Goal: Transaction & Acquisition: Download file/media

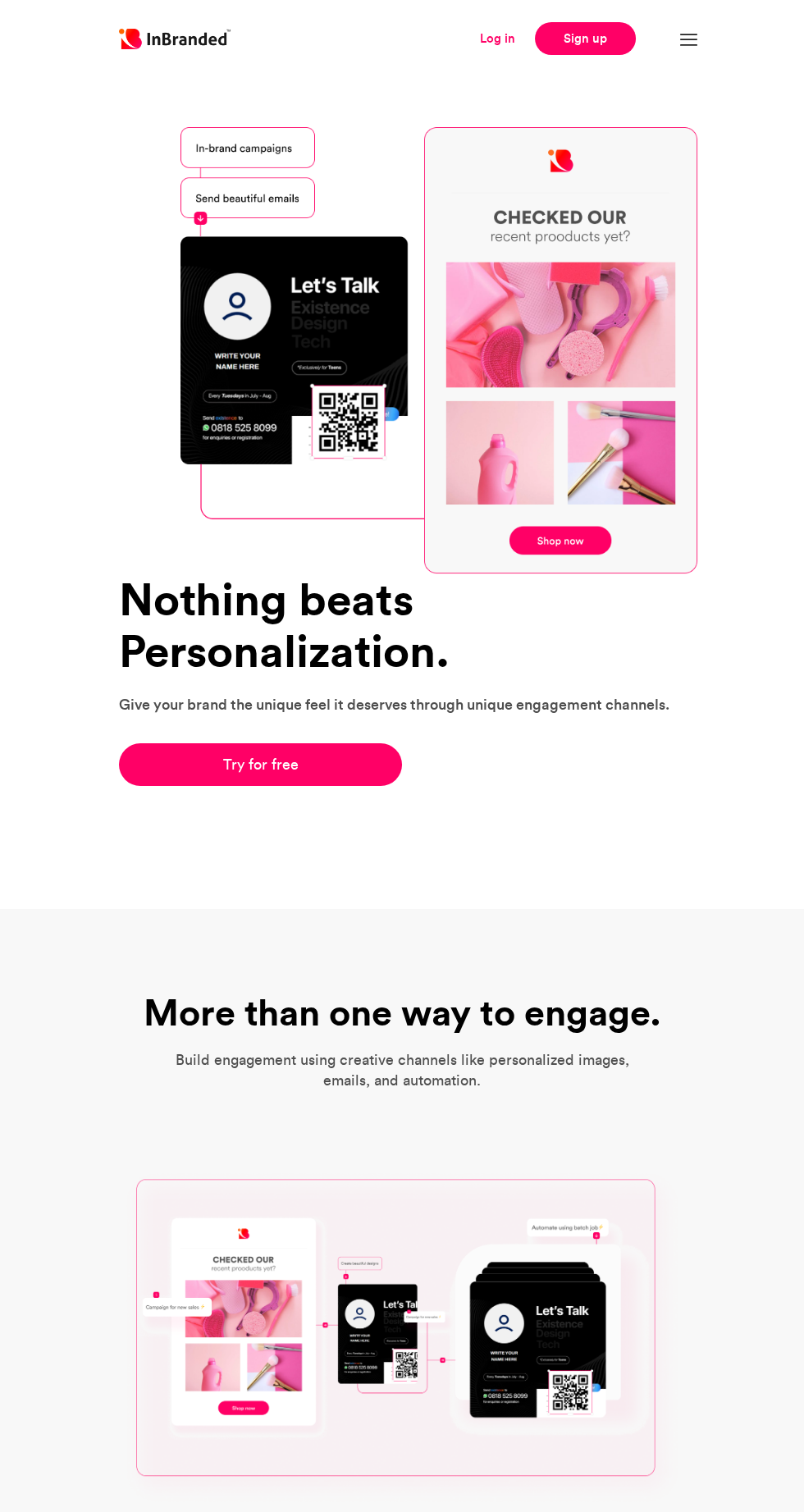
click at [486, 38] on link "Log in" at bounding box center [498, 39] width 35 height 18
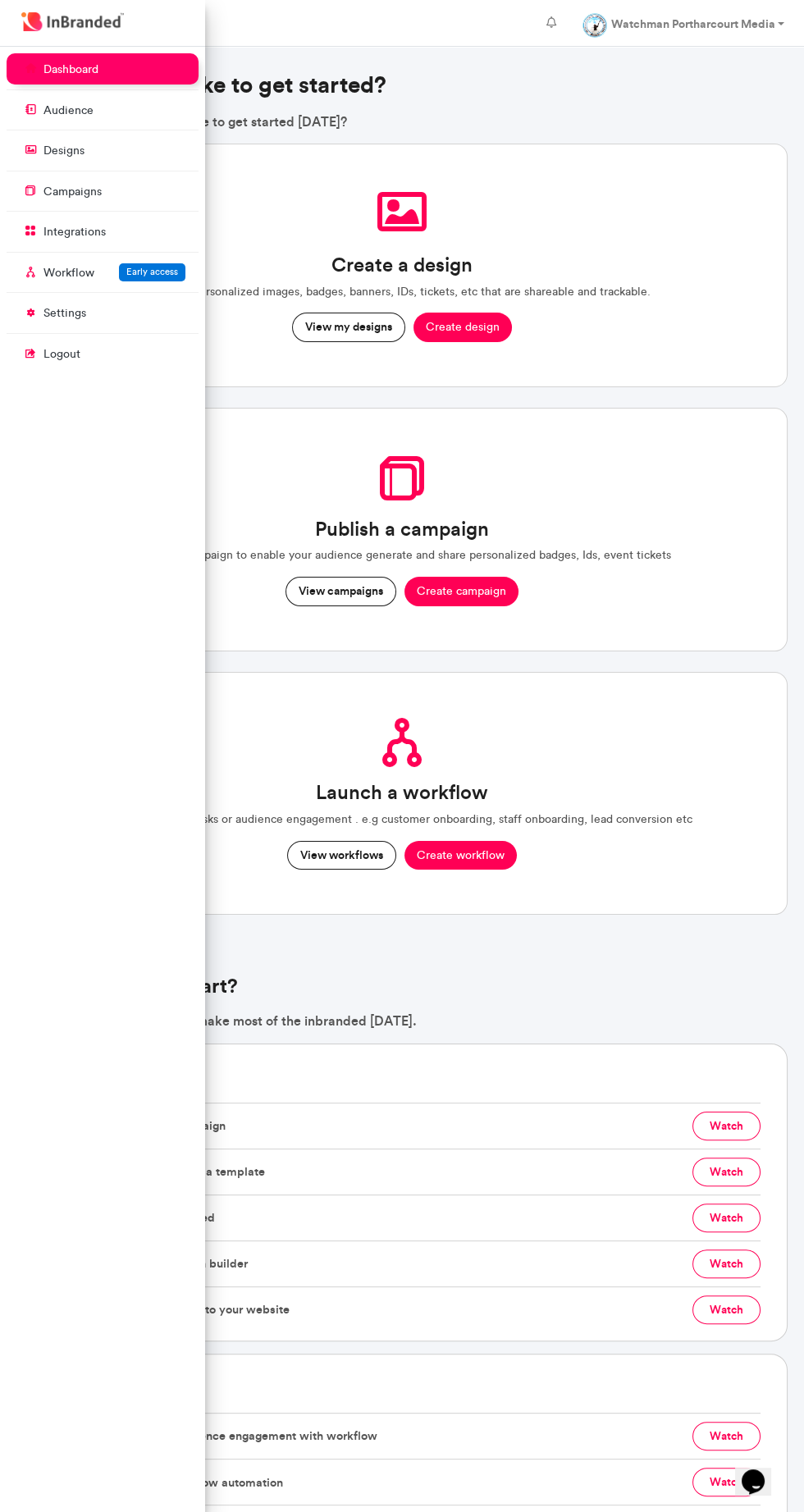
click at [307, 654] on div "Create a design Create personalized images, badges, banners, IDs, tickets, etc …" at bounding box center [402, 538] width 783 height 792
click at [334, 587] on button "View campaigns" at bounding box center [341, 591] width 111 height 30
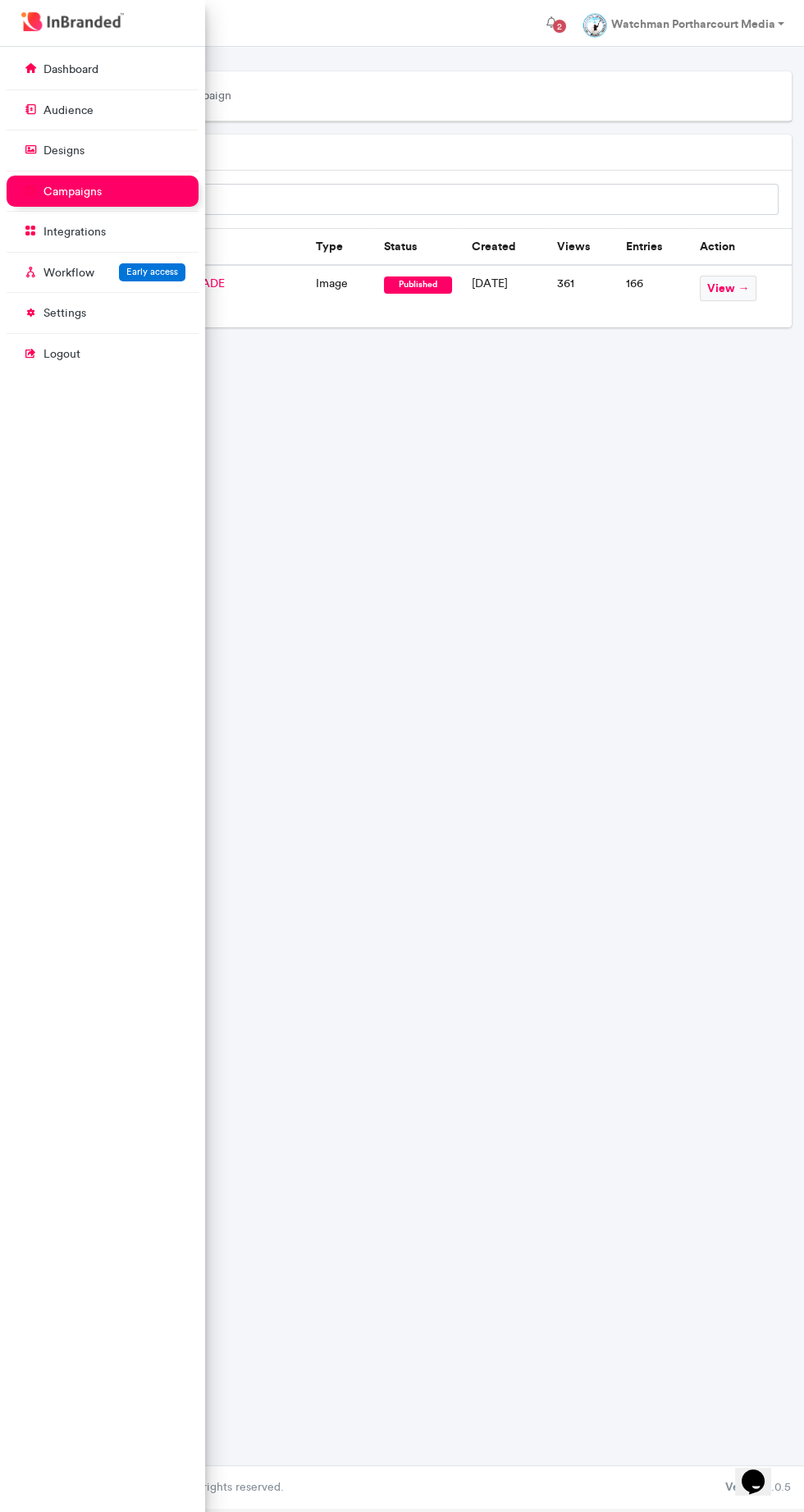
click at [708, 319] on td "view →" at bounding box center [740, 296] width 101 height 63
click at [757, 278] on span "view →" at bounding box center [728, 288] width 56 height 26
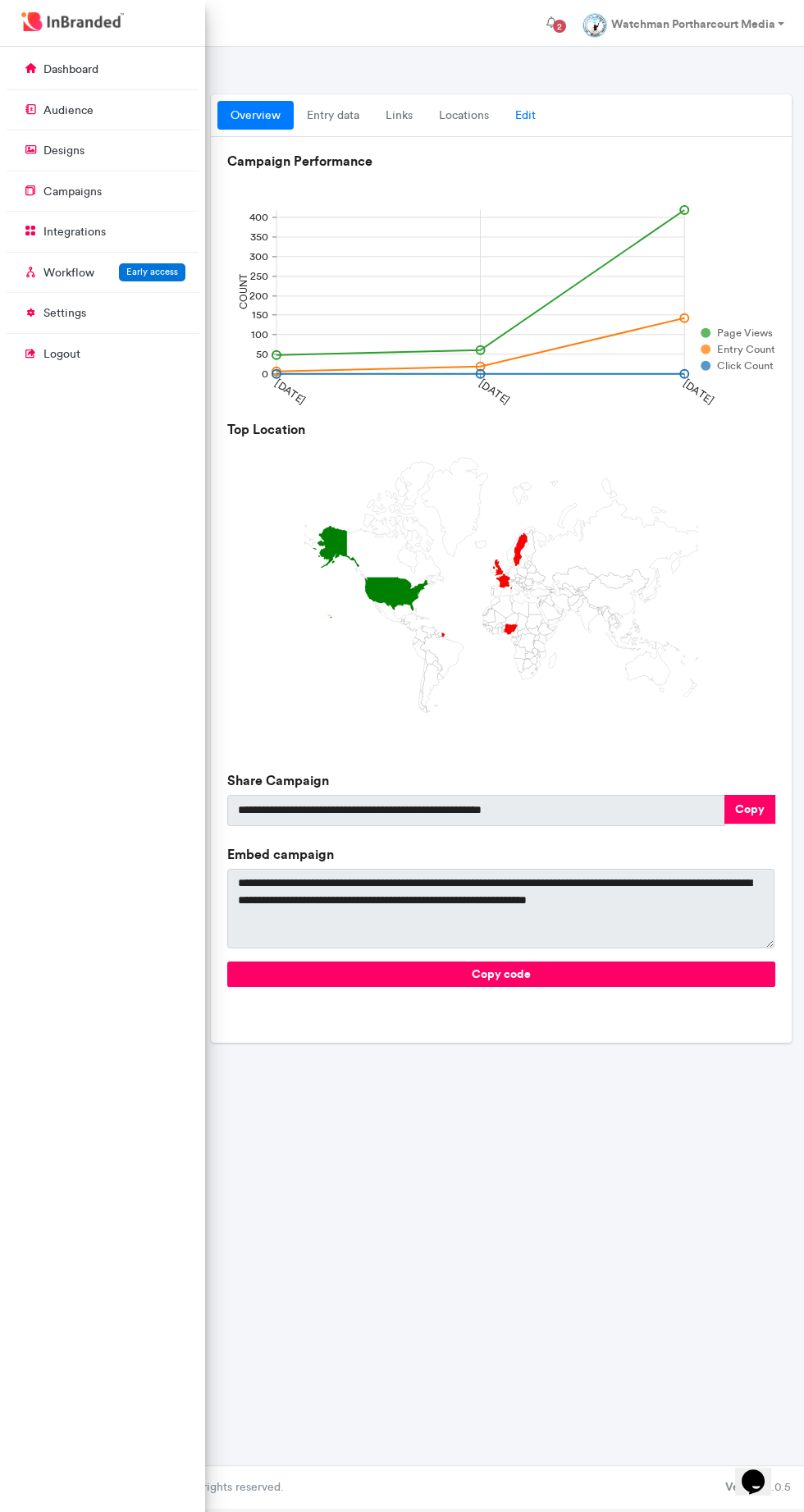
click at [519, 108] on link "Edit" at bounding box center [526, 115] width 47 height 30
click at [525, 115] on link "Edit" at bounding box center [526, 115] width 47 height 30
click at [524, 115] on link "Edit" at bounding box center [526, 115] width 47 height 30
click at [525, 115] on link "Edit" at bounding box center [526, 115] width 47 height 30
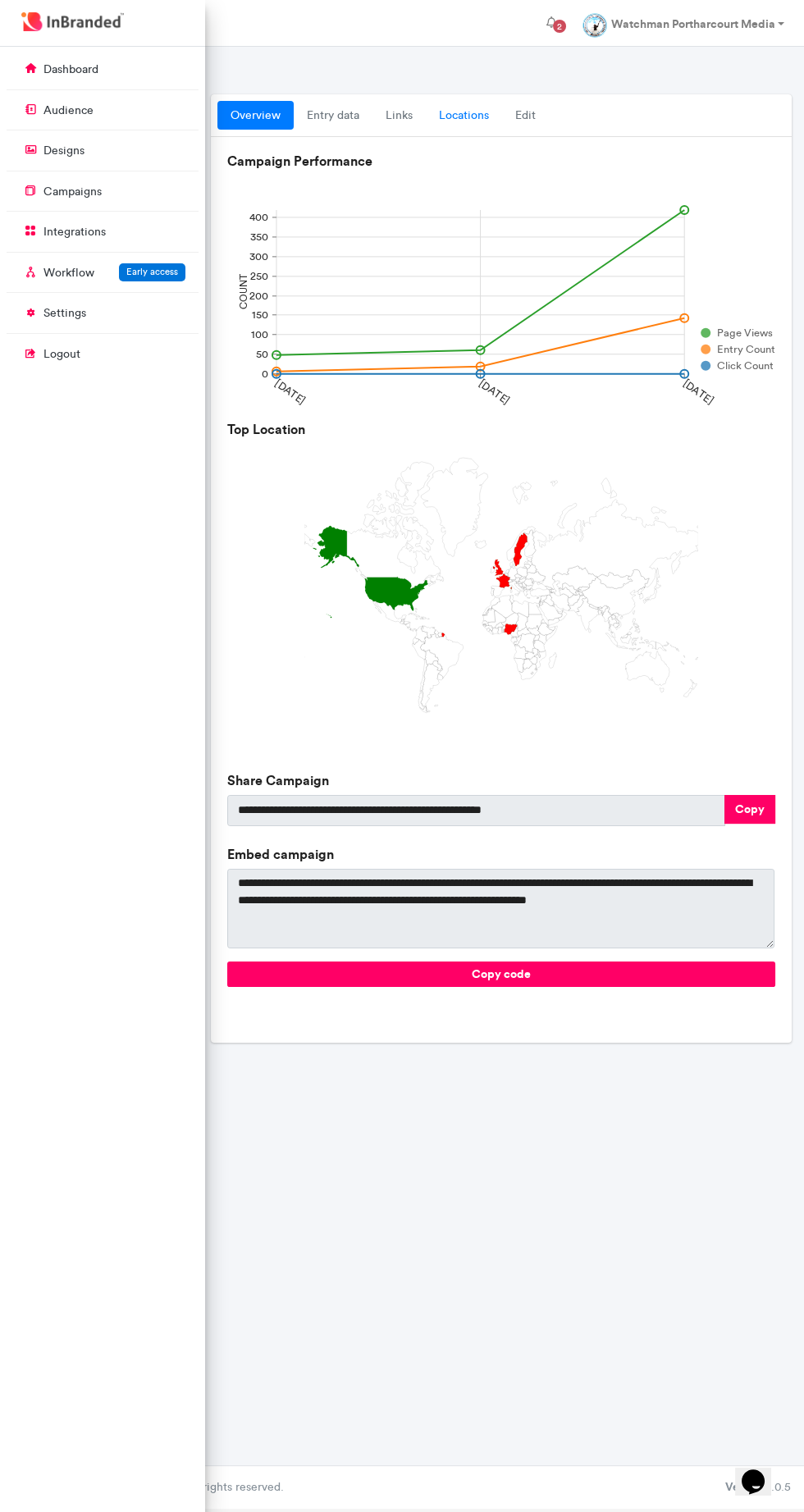
click at [501, 121] on link "locations" at bounding box center [464, 115] width 77 height 30
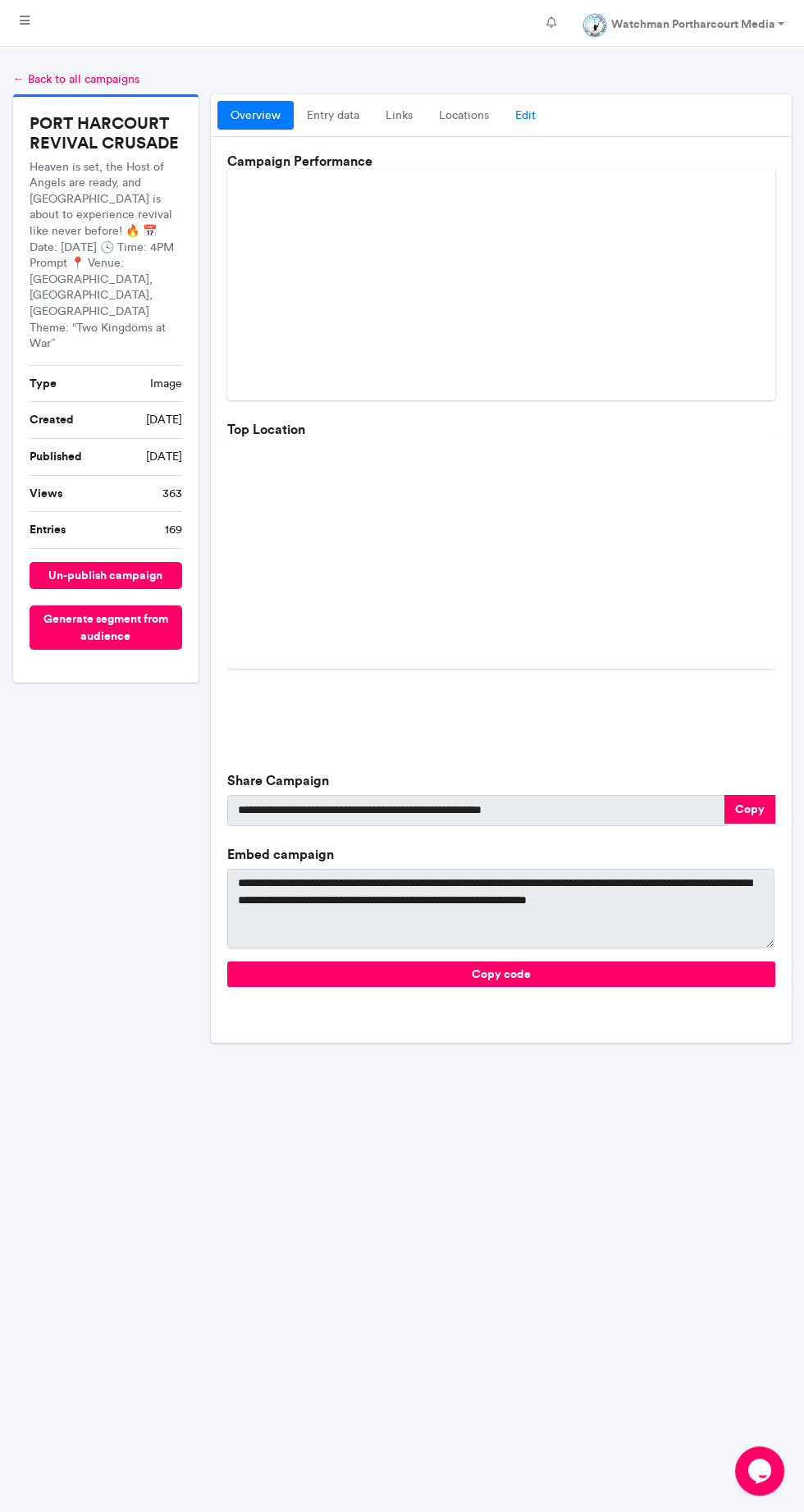
click at [540, 115] on link "Edit" at bounding box center [526, 115] width 47 height 30
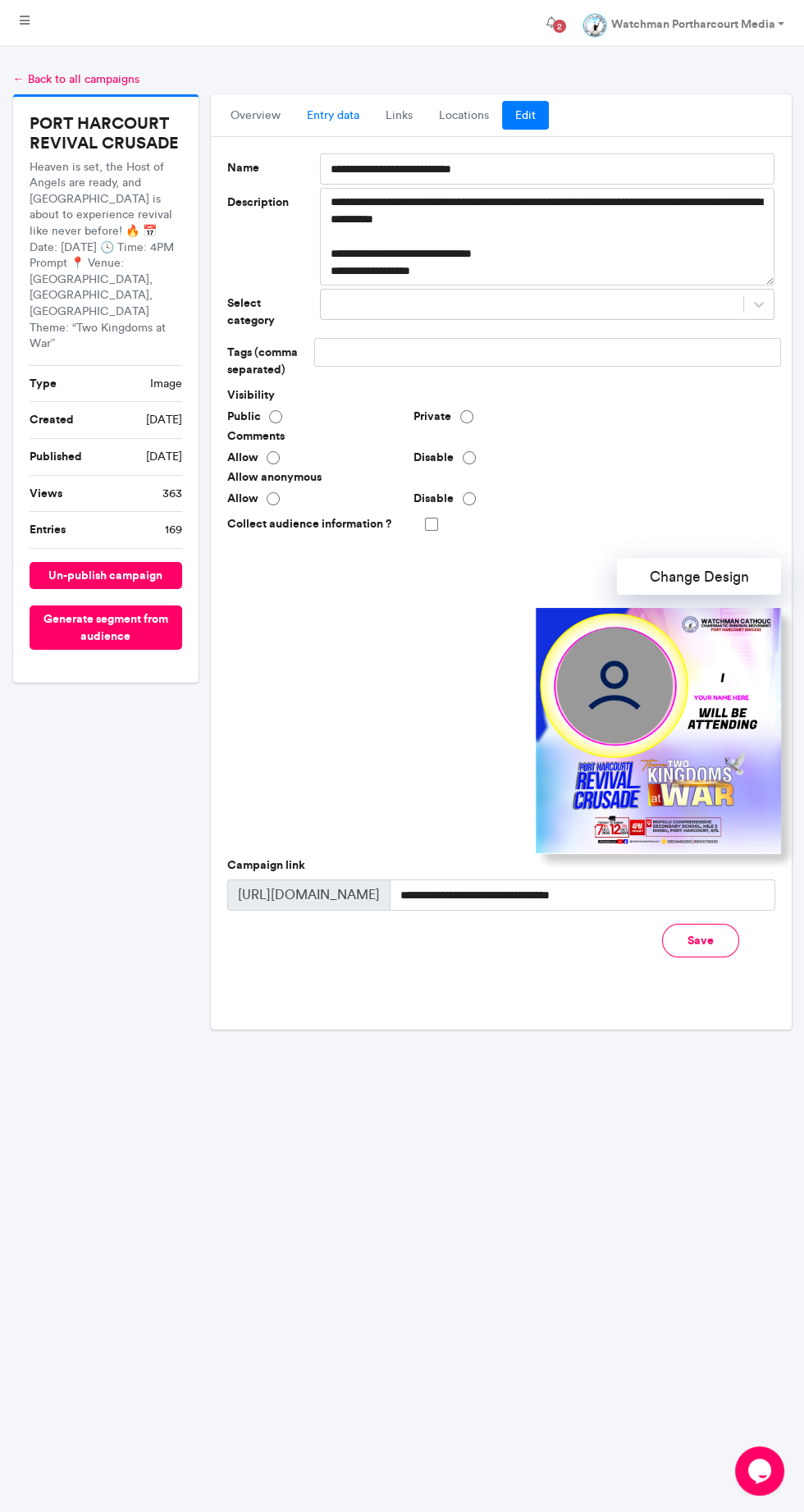
click at [329, 103] on link "entry data" at bounding box center [333, 115] width 79 height 30
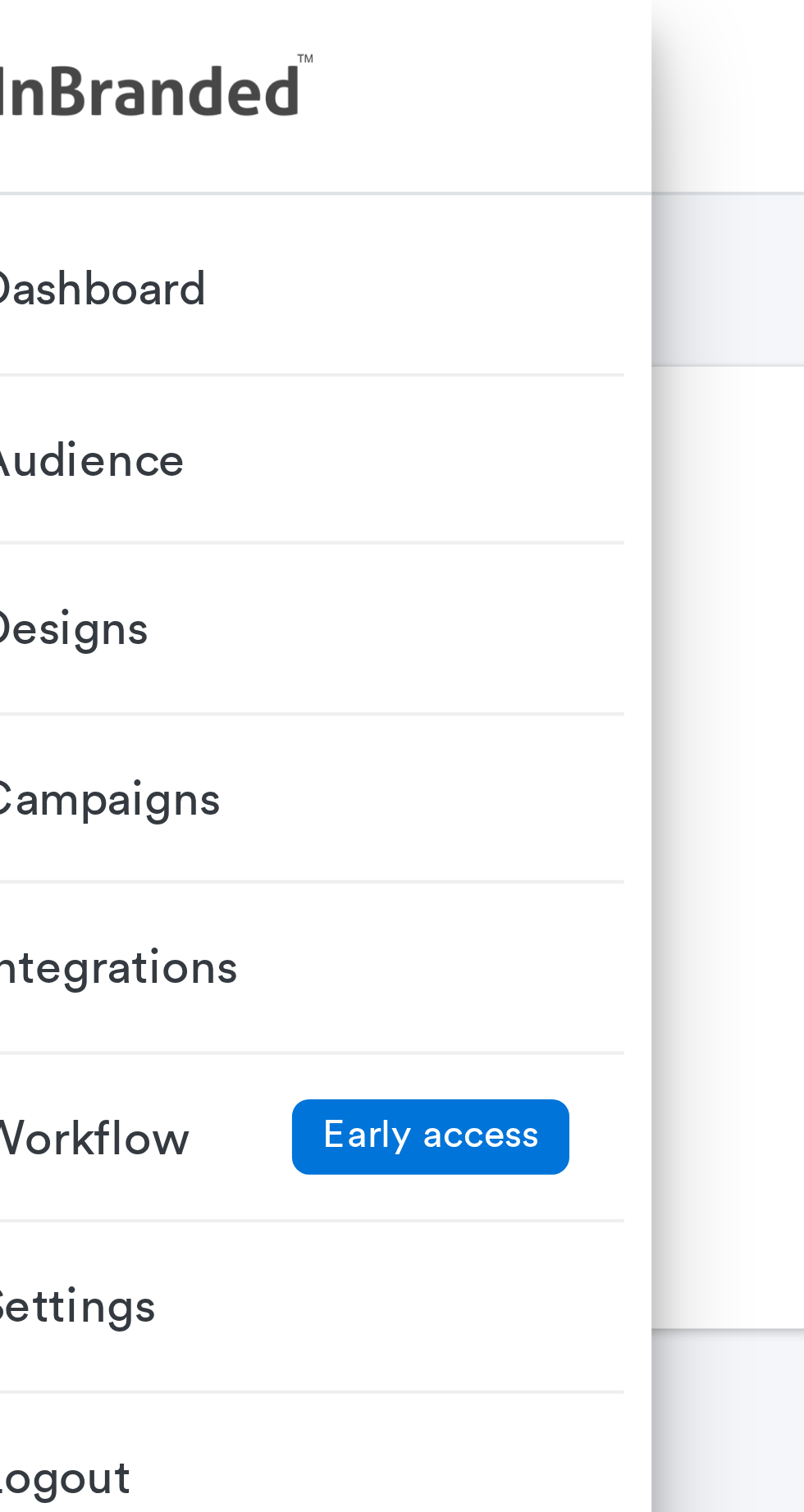
click at [225, 211] on div "Loading..." at bounding box center [403, 203] width 667 height 120
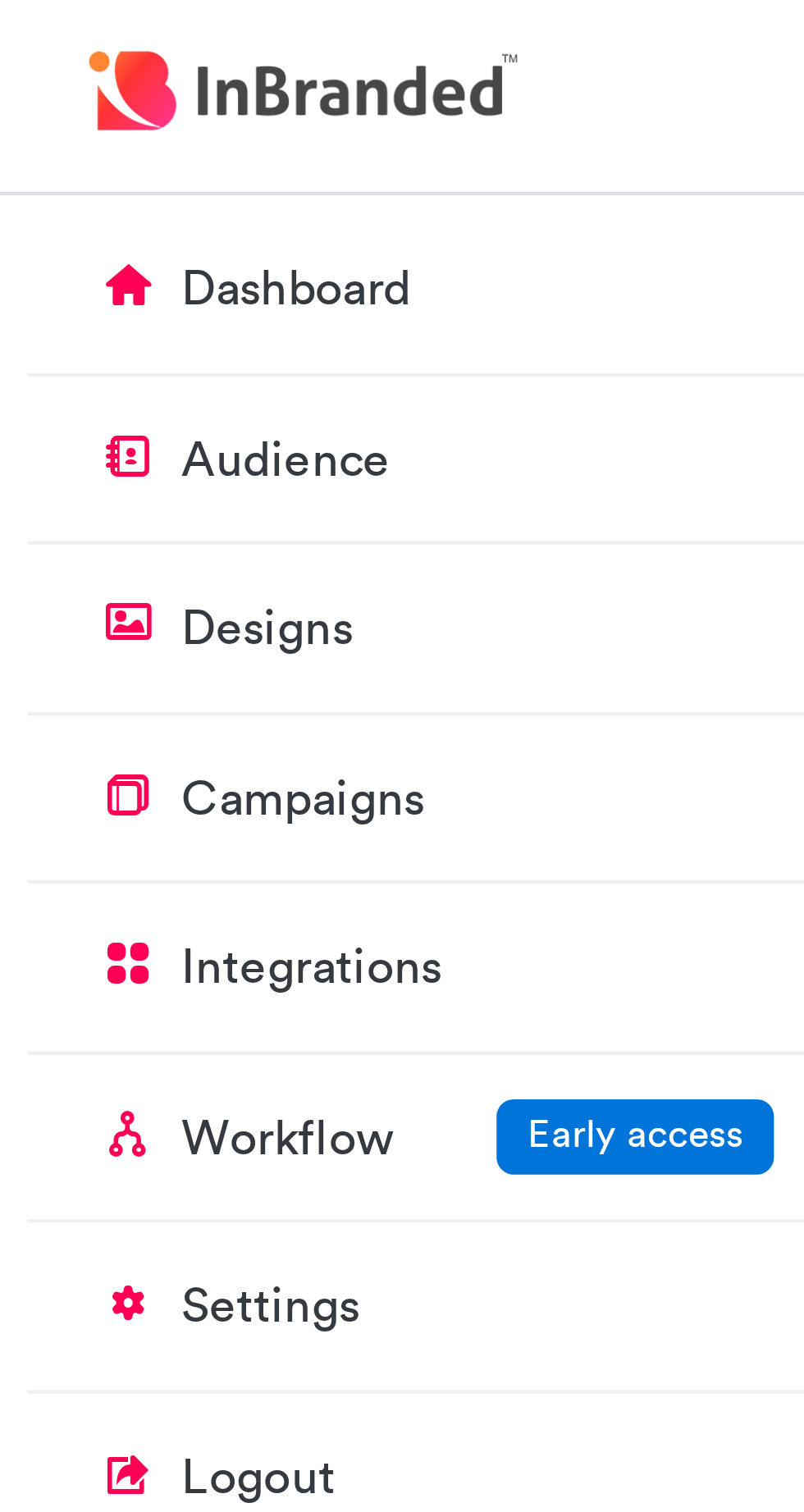
click at [11, 20] on link at bounding box center [103, 23] width 205 height 47
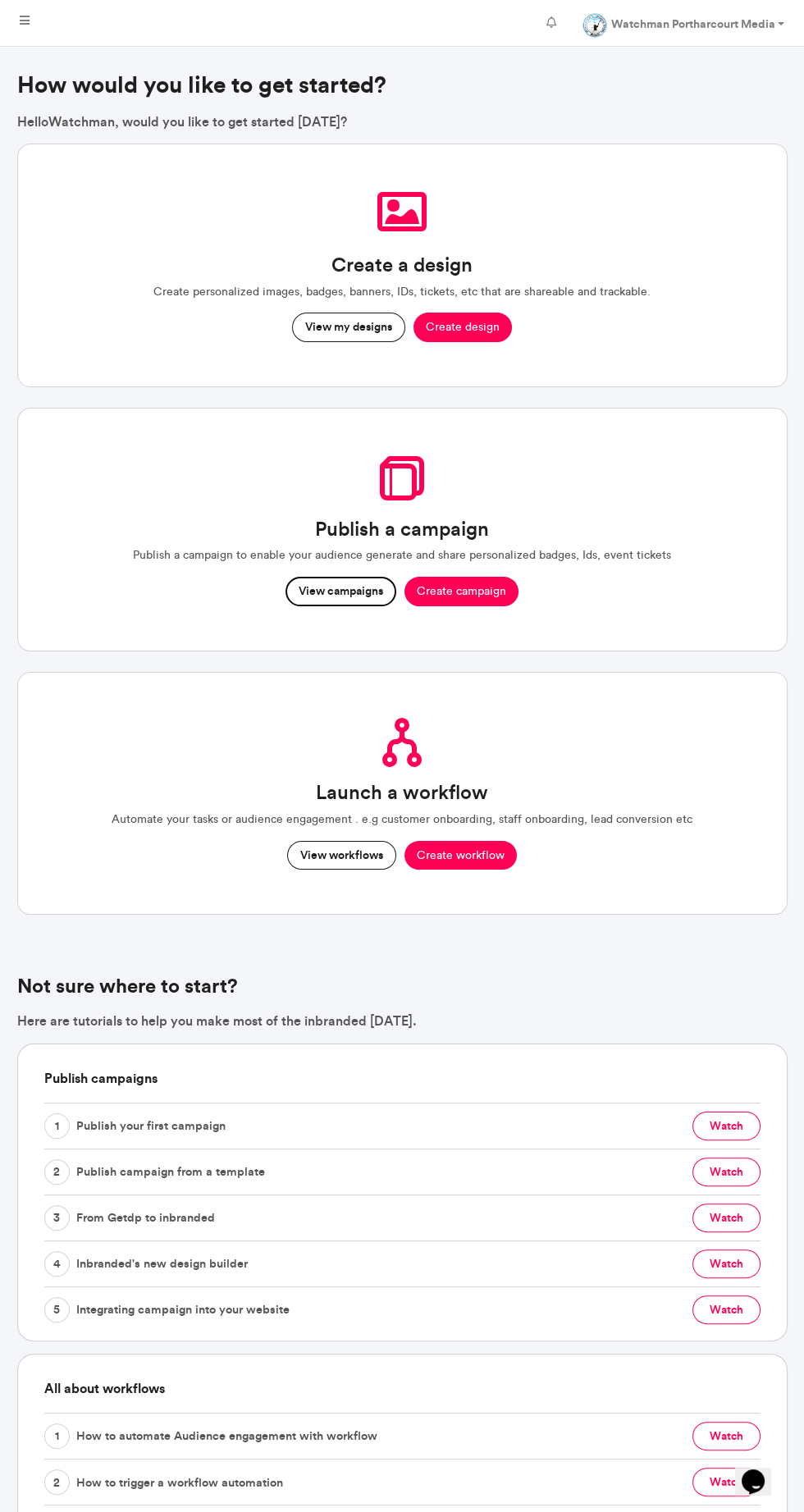
click at [329, 599] on button "View campaigns" at bounding box center [341, 591] width 111 height 30
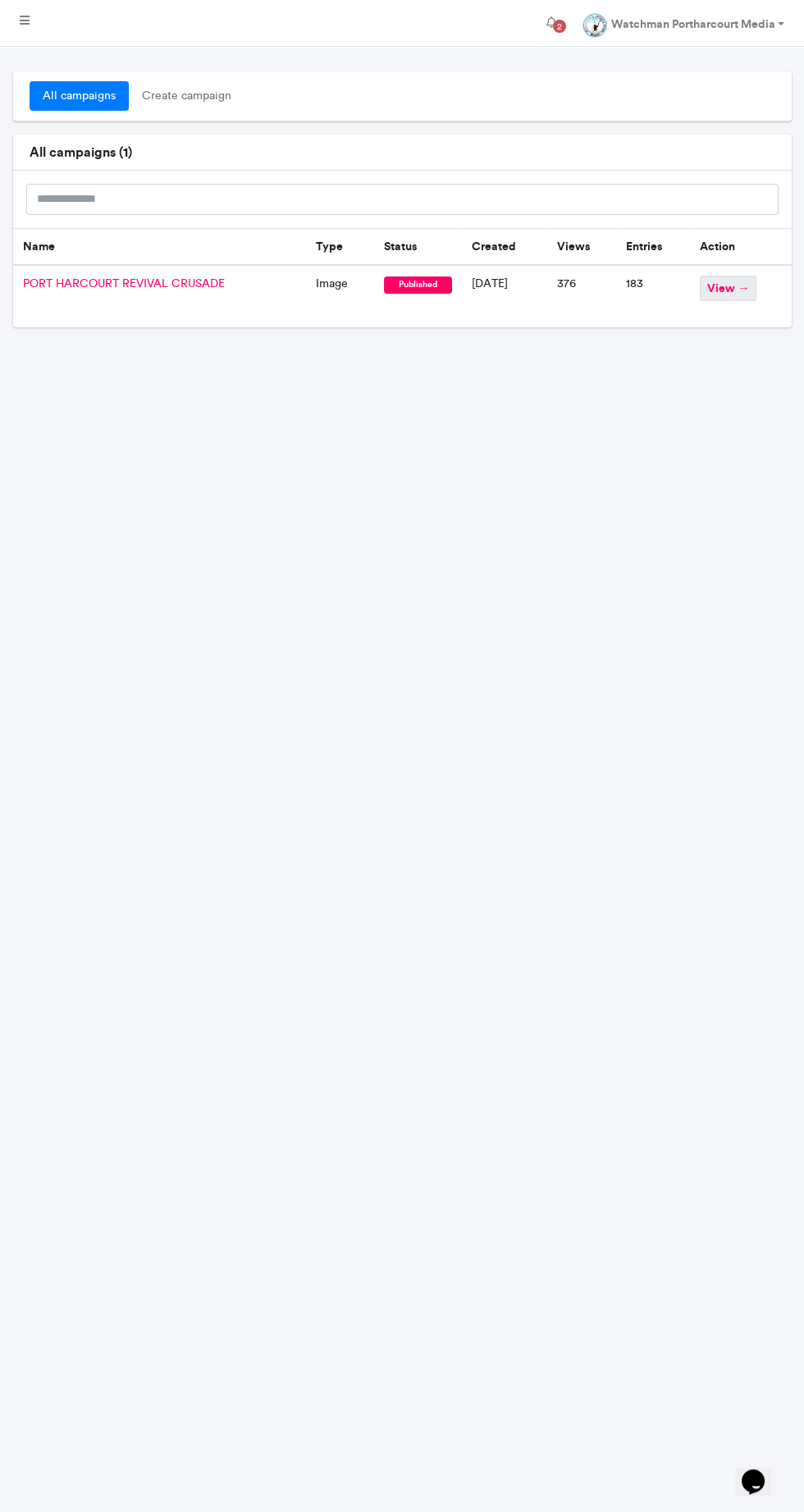
click at [722, 287] on span "view →" at bounding box center [728, 288] width 56 height 26
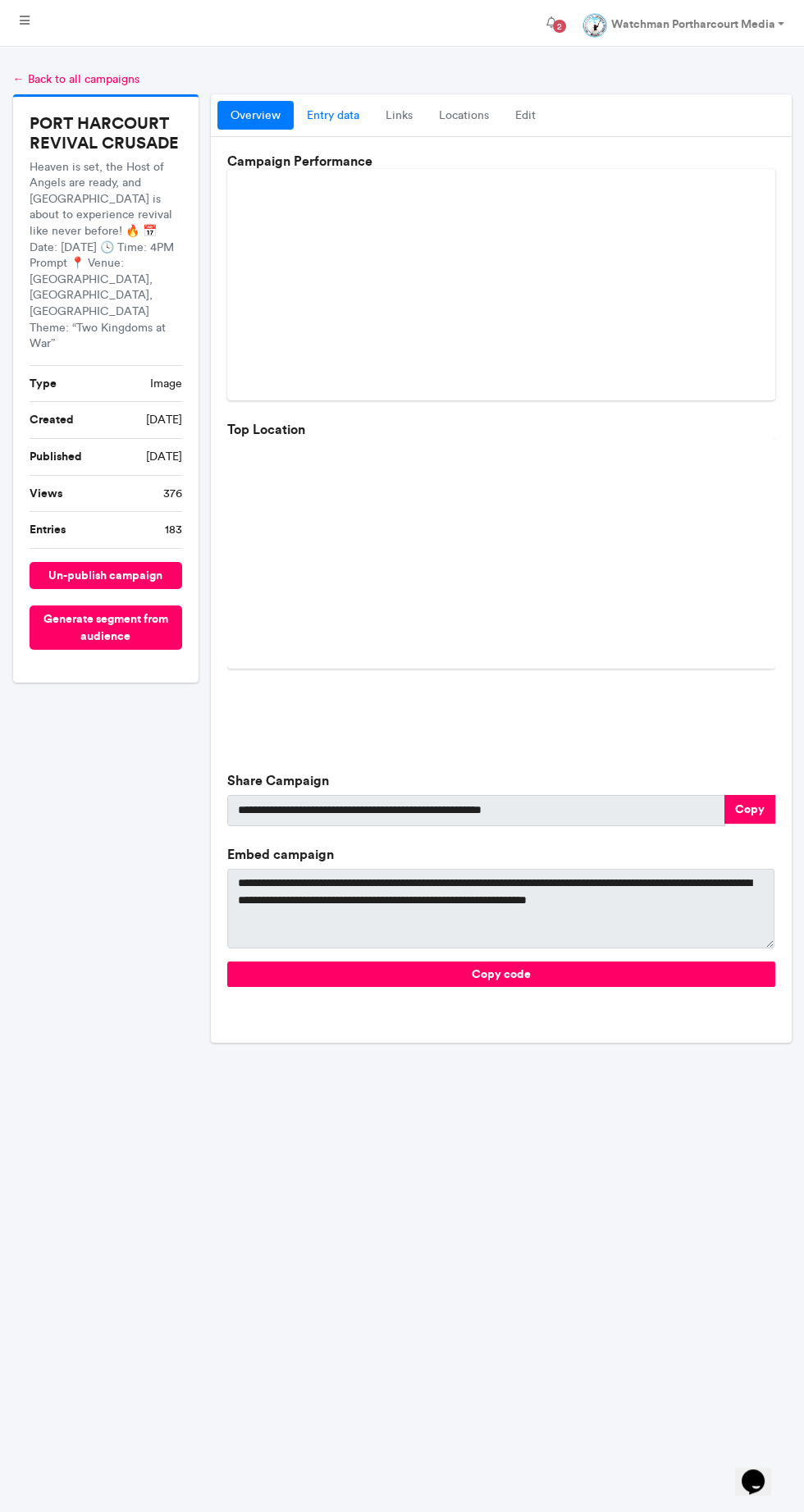
click at [317, 109] on link "entry data" at bounding box center [333, 115] width 79 height 30
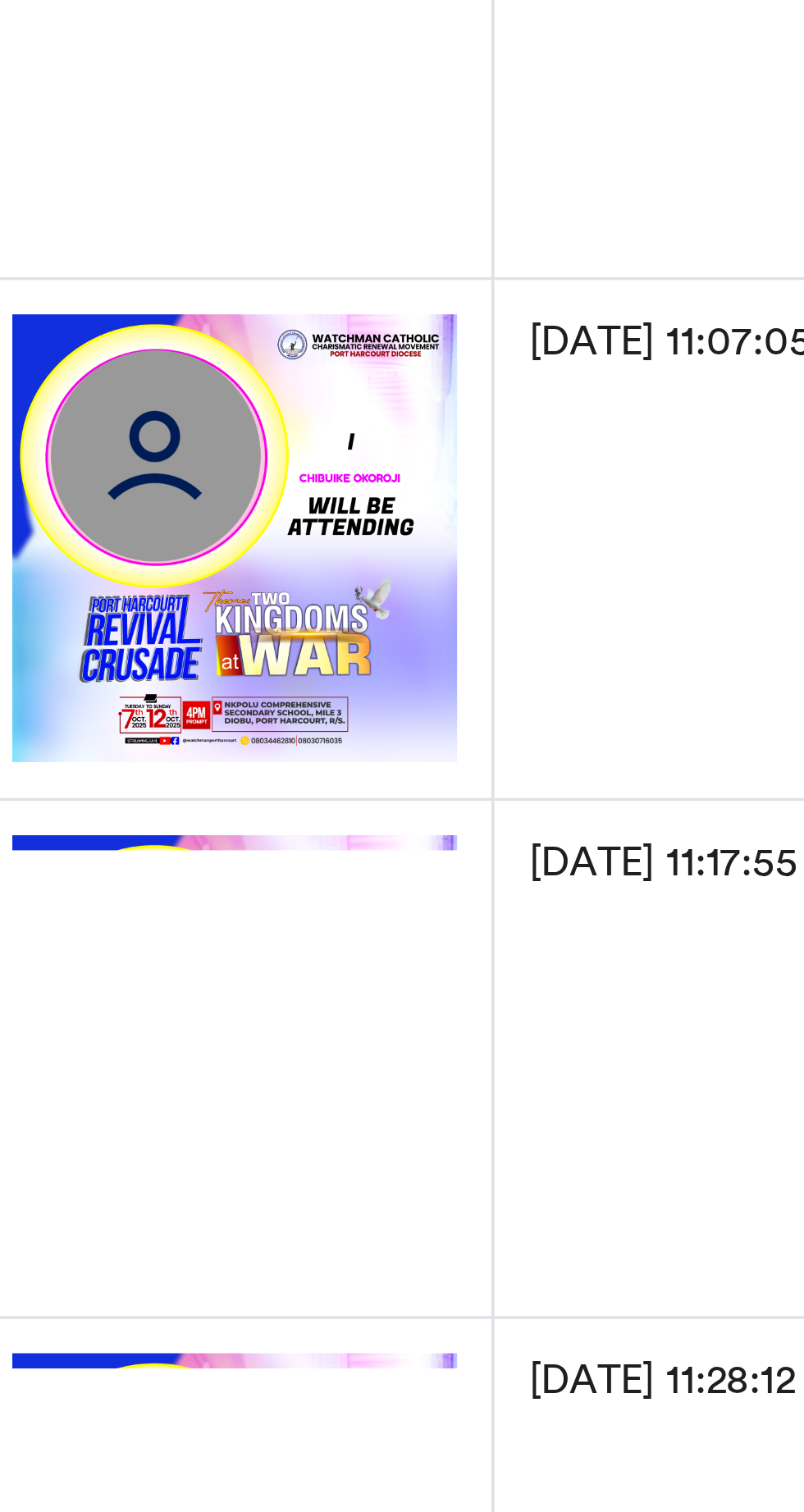
scroll to position [16000, 0]
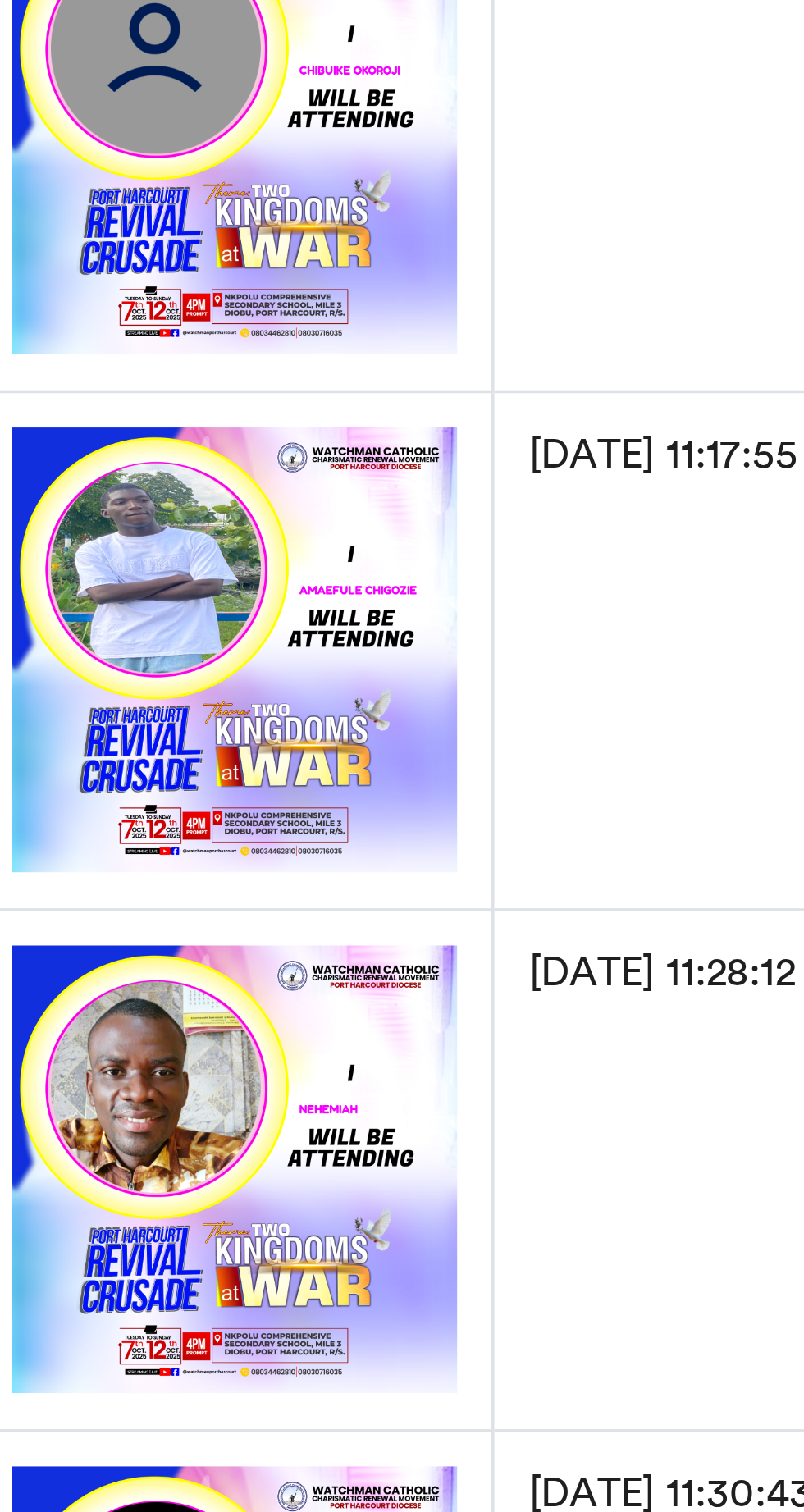
click at [242, 719] on td "[DATE] 11:28:12 AM" at bounding box center [339, 698] width 253 height 150
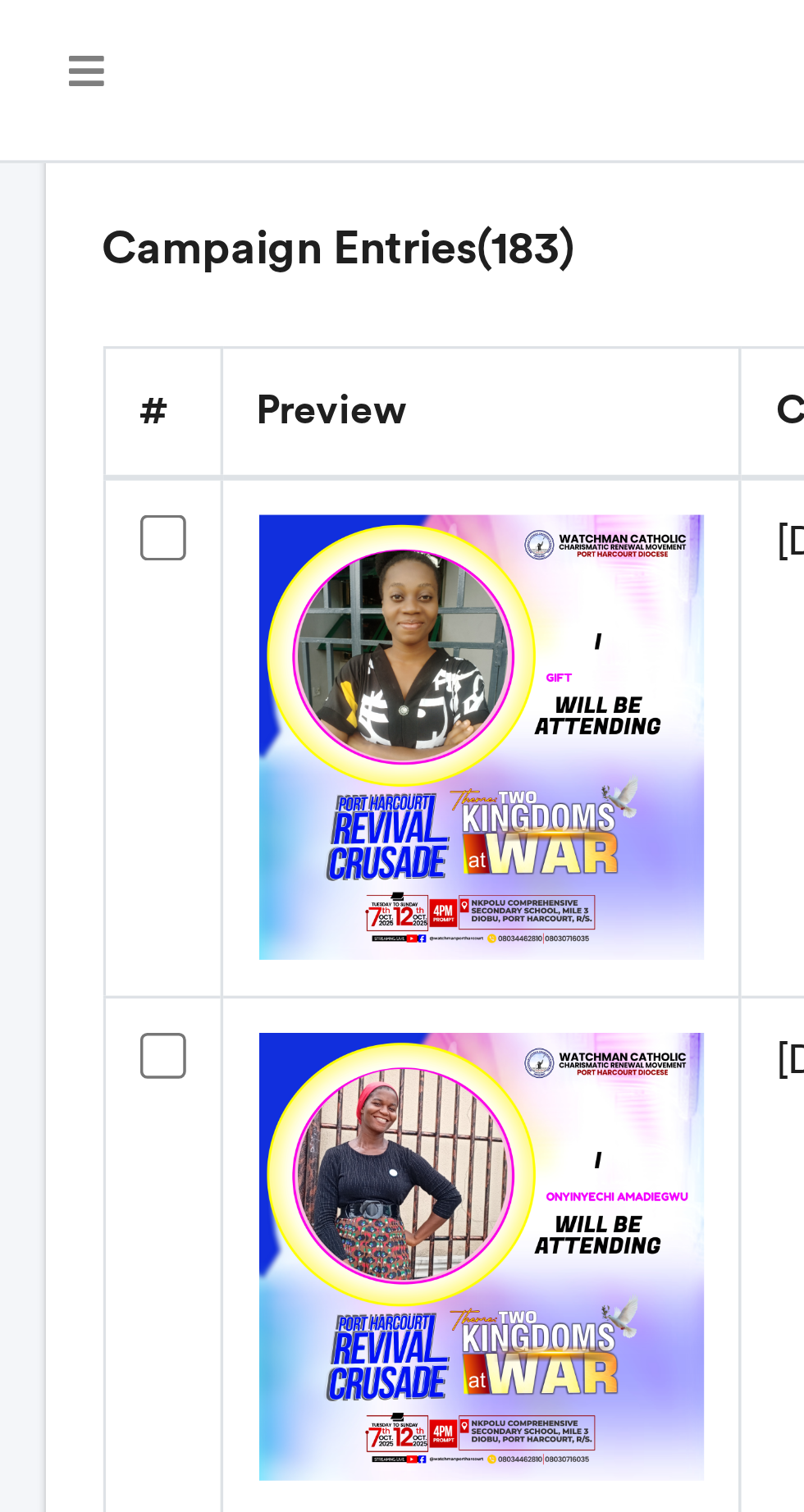
scroll to position [0, 0]
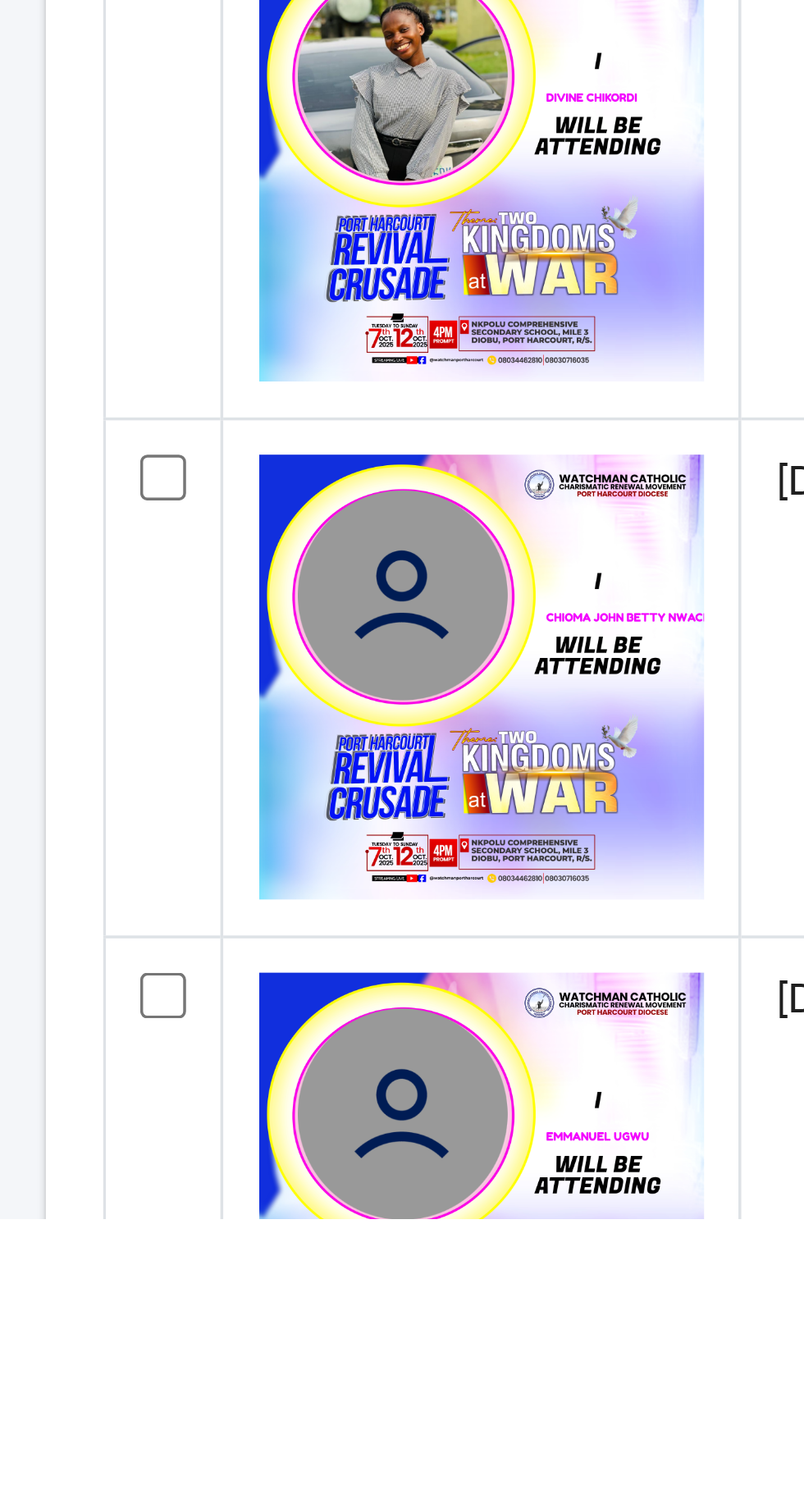
click at [180, 1474] on img at bounding box center [138, 1506] width 128 height 128
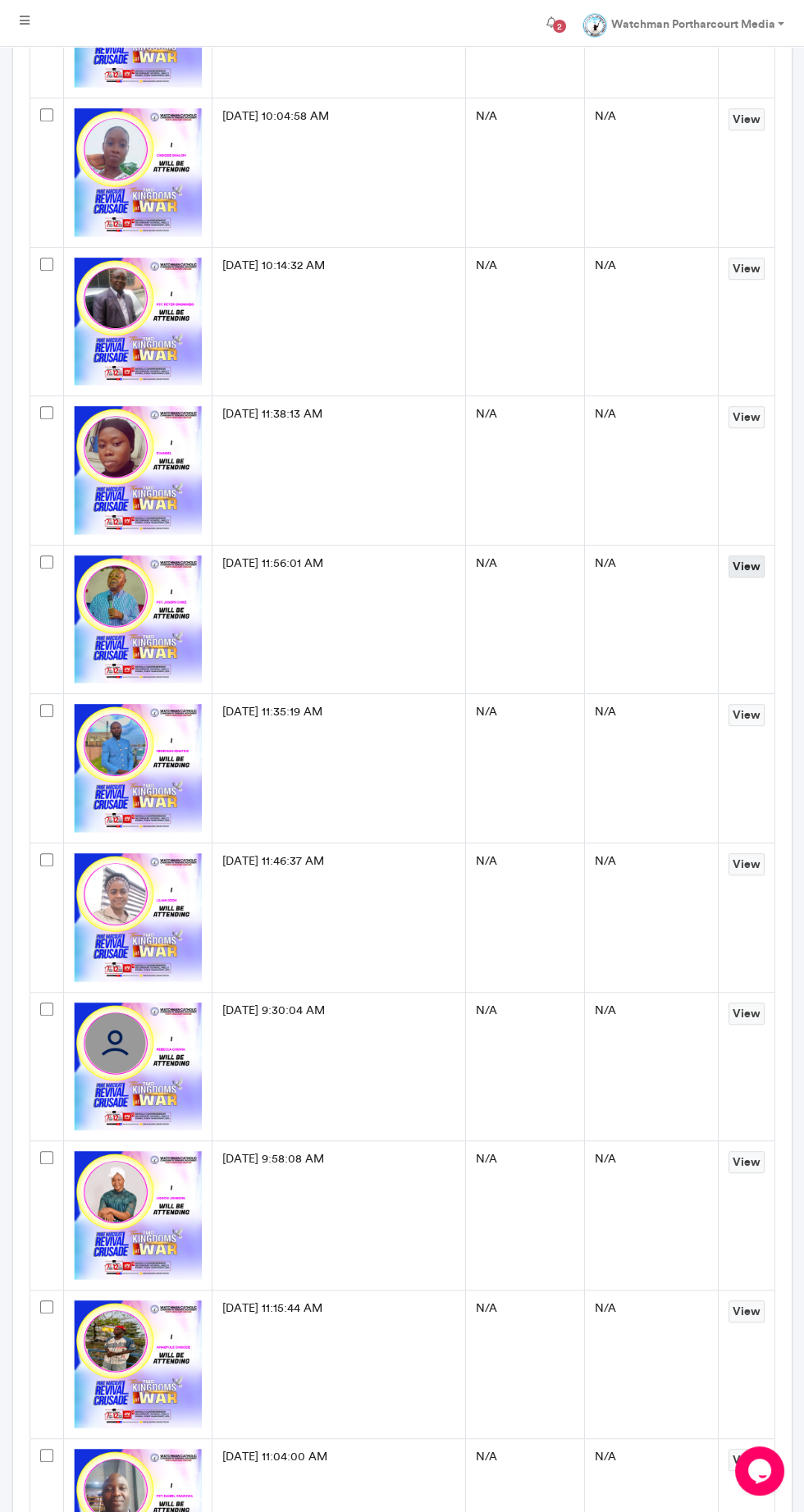
click at [752, 564] on link "View" at bounding box center [747, 566] width 36 height 22
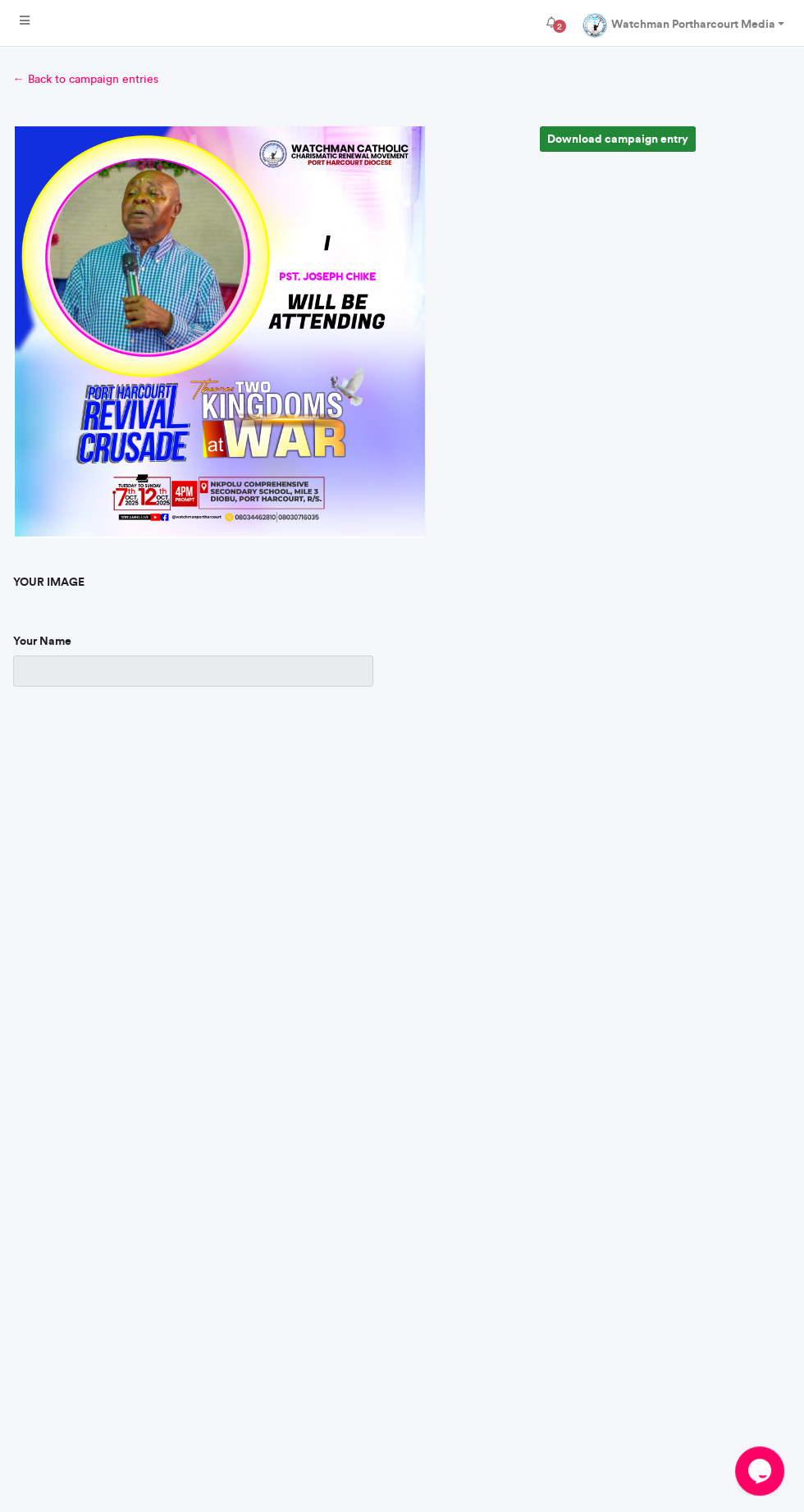
click at [656, 131] on link "Download campaign entry" at bounding box center [617, 139] width 156 height 26
